Goal: Entertainment & Leisure: Browse casually

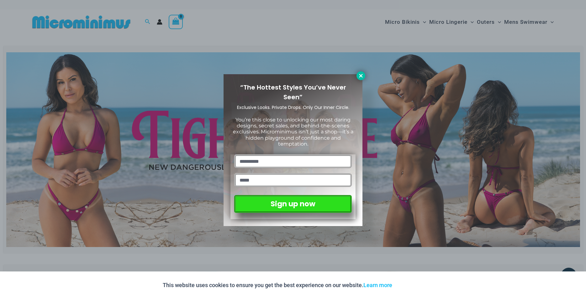
click at [360, 75] on icon at bounding box center [361, 76] width 6 height 6
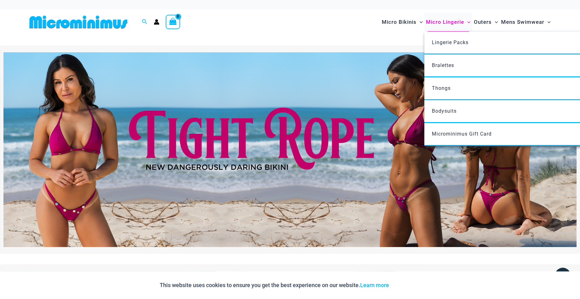
click at [454, 24] on span "Micro Lingerie" at bounding box center [445, 22] width 38 height 16
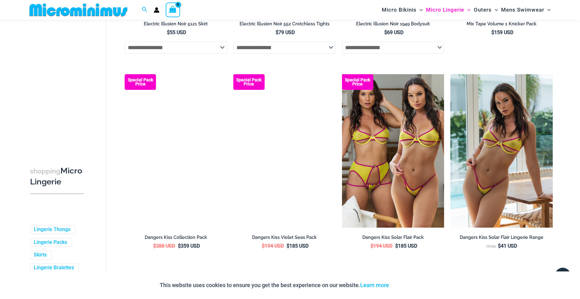
scroll to position [1689, 0]
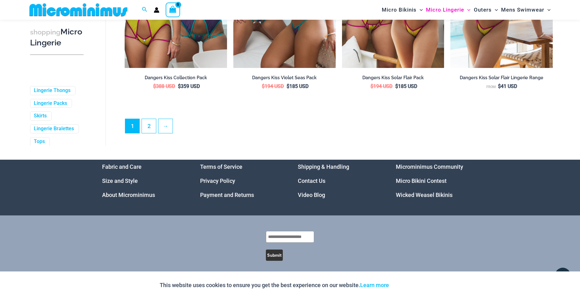
click at [314, 198] on link "Video Blog" at bounding box center [311, 195] width 27 height 7
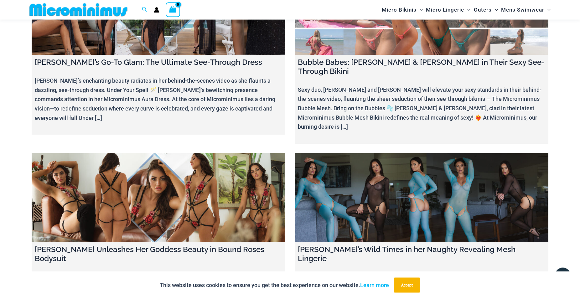
scroll to position [3416, 0]
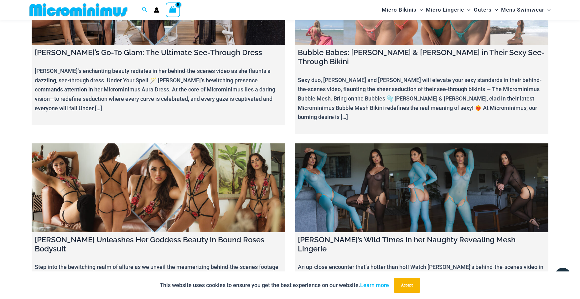
click at [163, 144] on link at bounding box center [159, 188] width 254 height 89
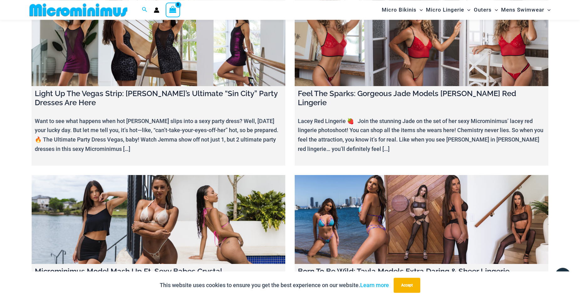
scroll to position [5974, 0]
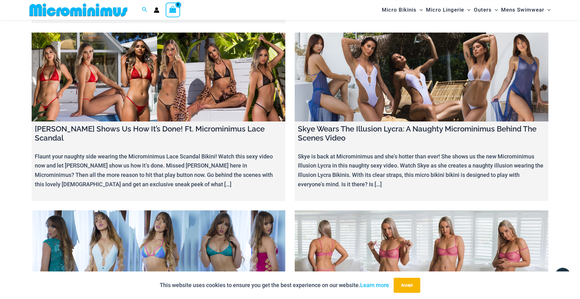
scroll to position [7529, 0]
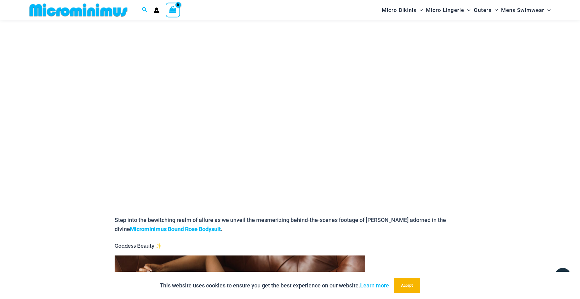
scroll to position [91, 0]
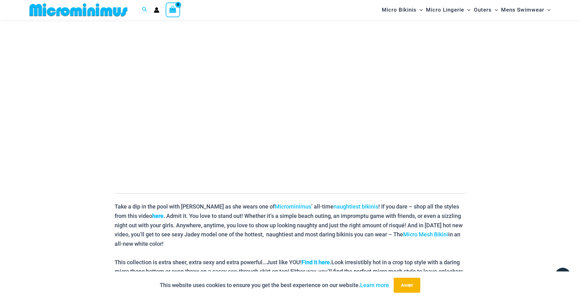
scroll to position [91, 0]
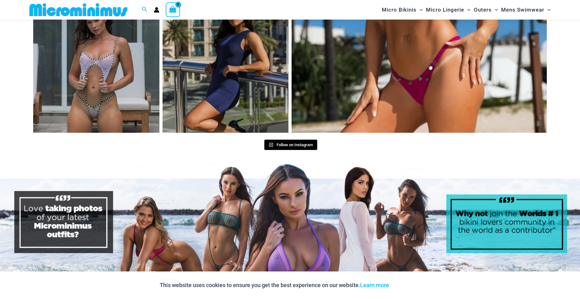
scroll to position [3174, 0]
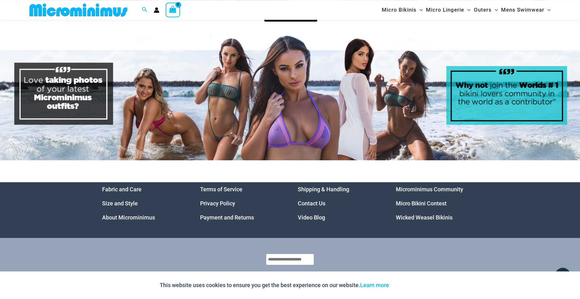
click at [315, 214] on link "Video Blog" at bounding box center [311, 217] width 27 height 7
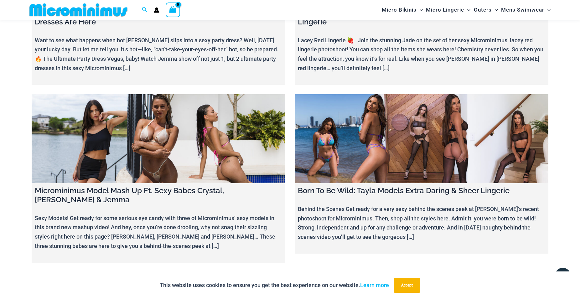
scroll to position [5962, 0]
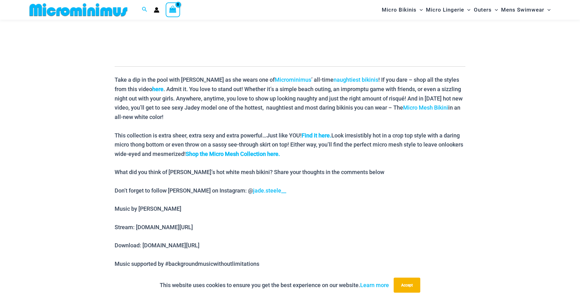
scroll to position [250, 0]
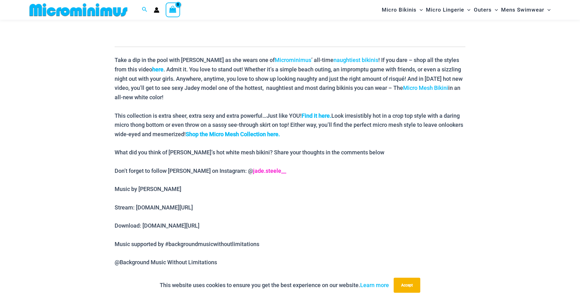
click at [253, 172] on link "jade.steele__" at bounding box center [269, 171] width 33 height 7
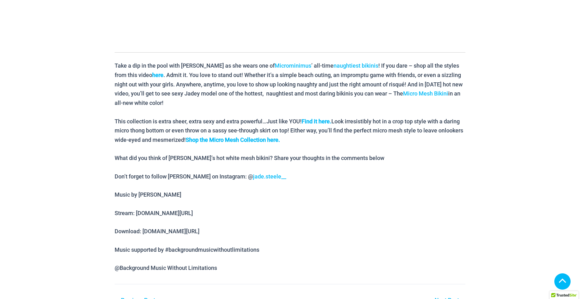
scroll to position [250, 0]
